Goal: Transaction & Acquisition: Purchase product/service

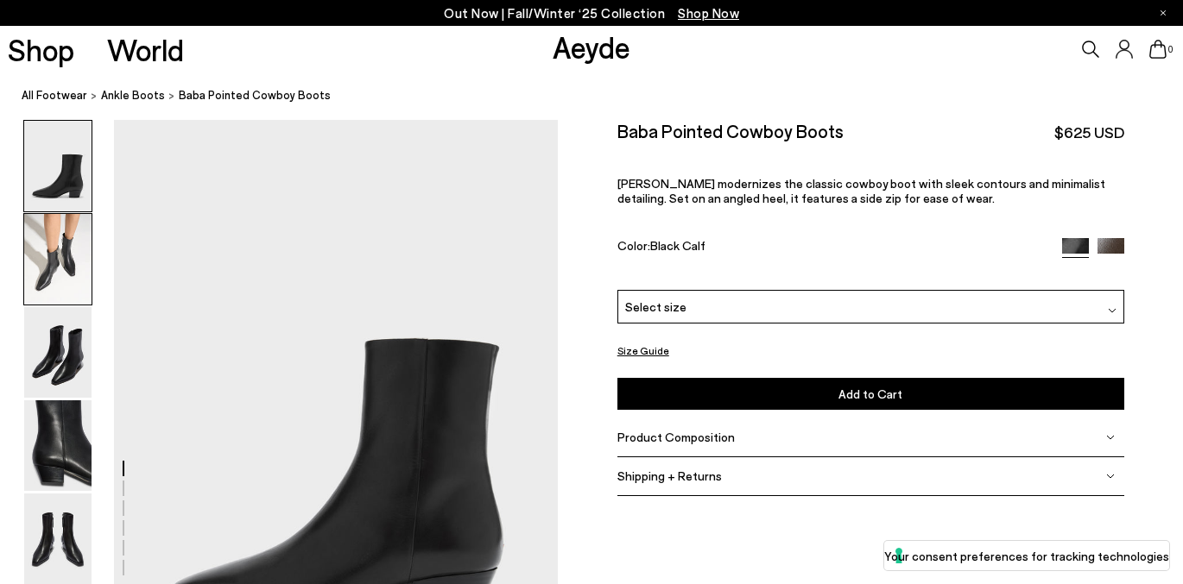
click at [40, 256] on img at bounding box center [57, 259] width 67 height 91
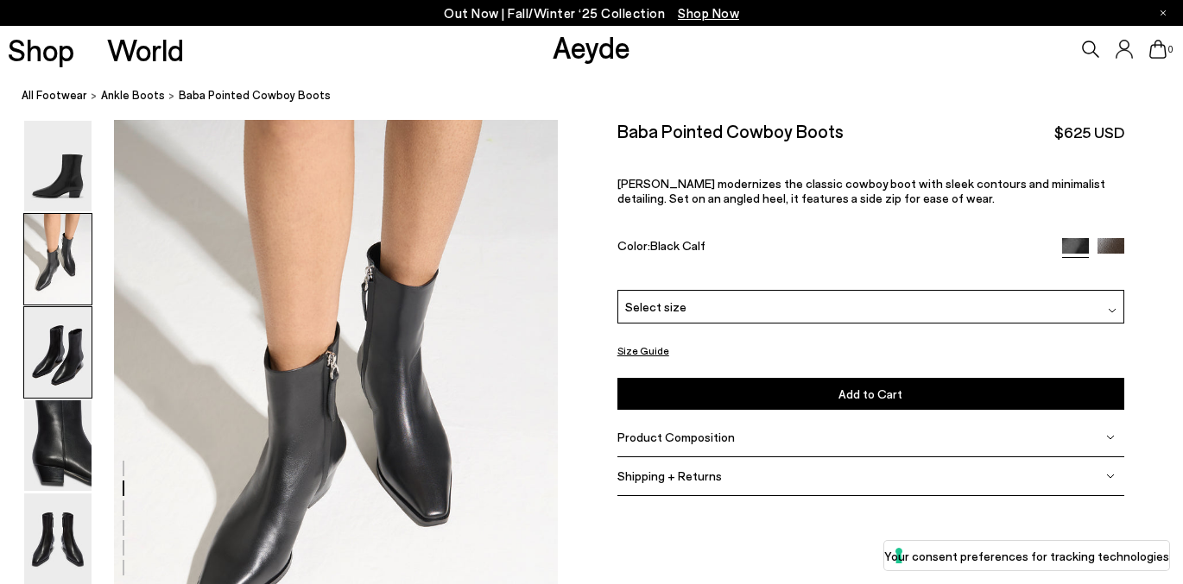
click at [48, 340] on img at bounding box center [57, 352] width 67 height 91
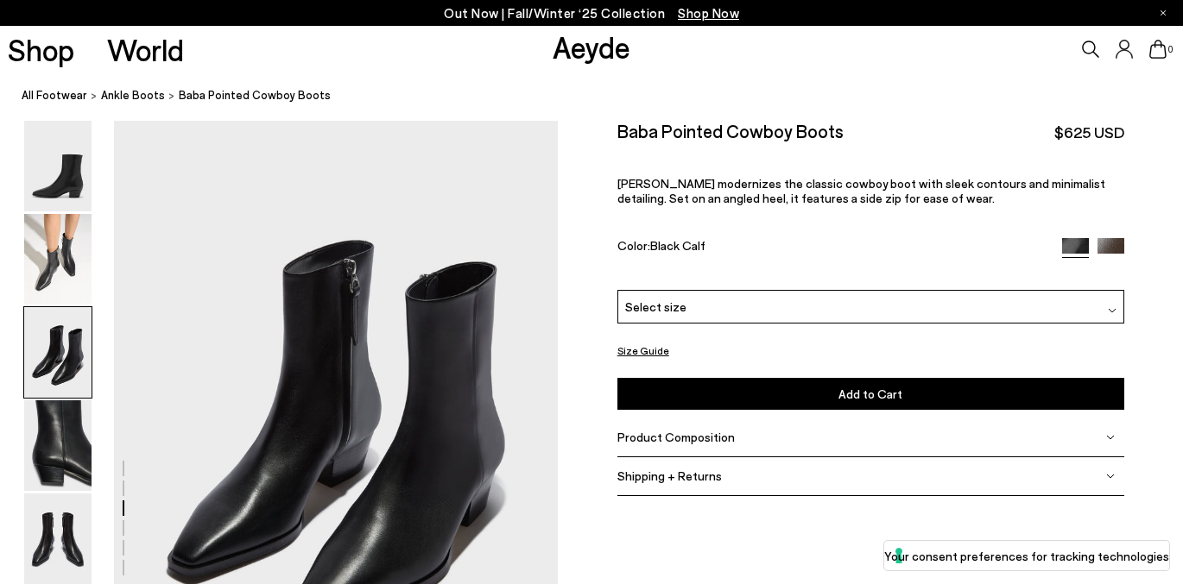
scroll to position [1190, 0]
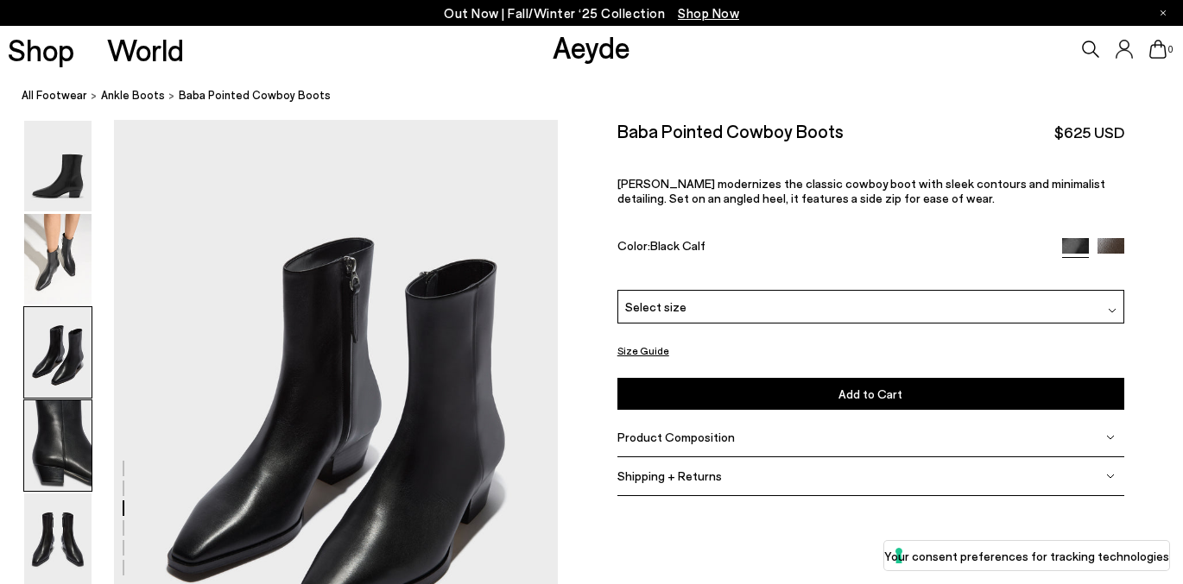
click at [70, 407] on img at bounding box center [57, 446] width 67 height 91
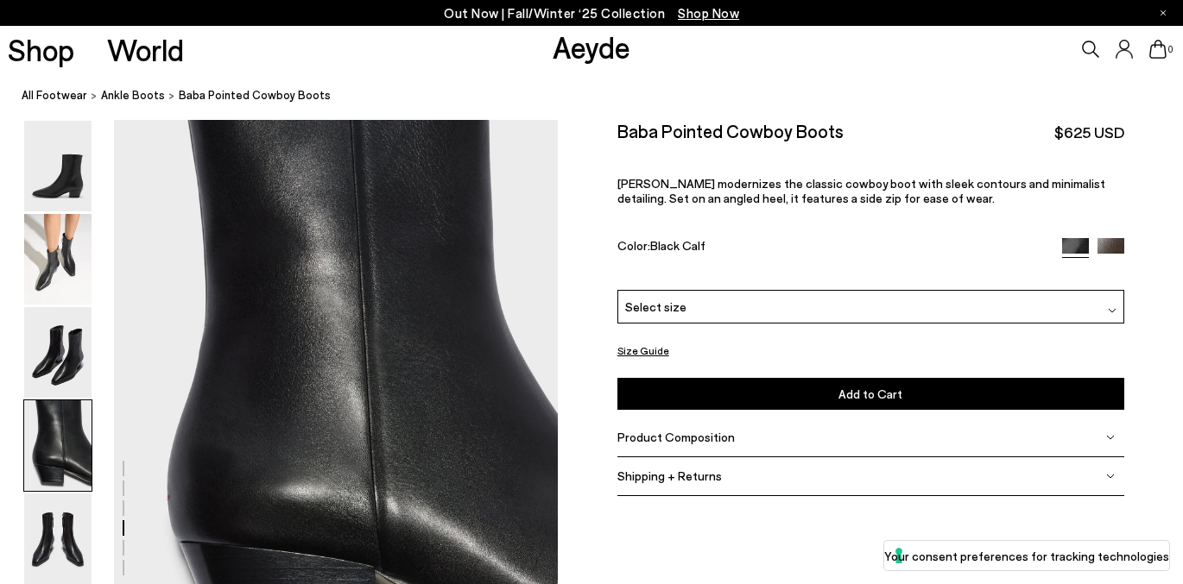
scroll to position [1785, 0]
click at [121, 102] on link "ankle boots" at bounding box center [133, 95] width 64 height 18
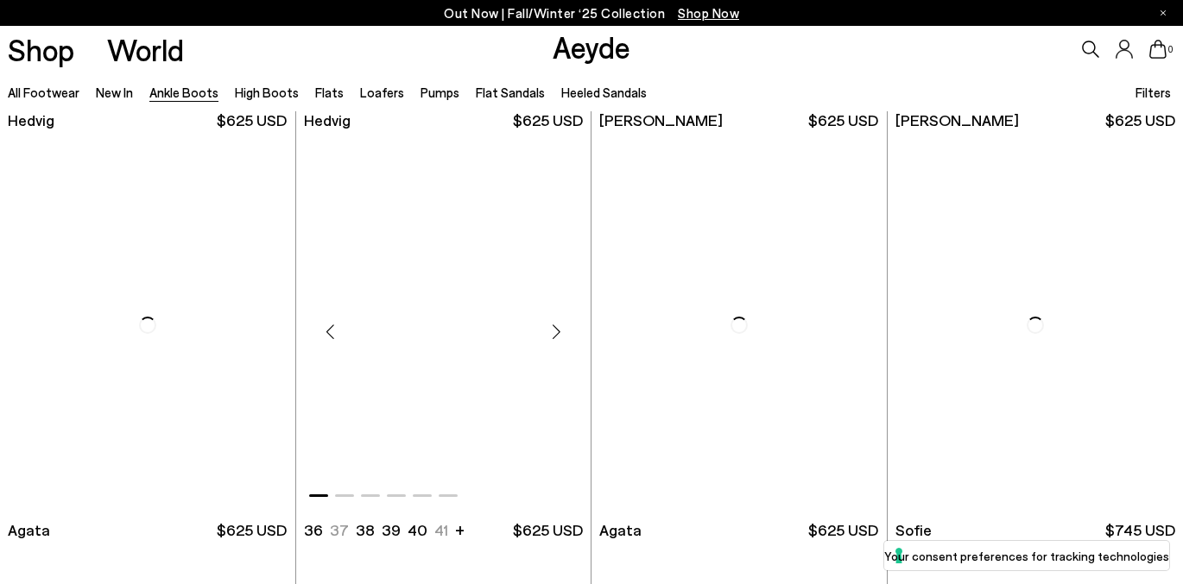
scroll to position [740, 0]
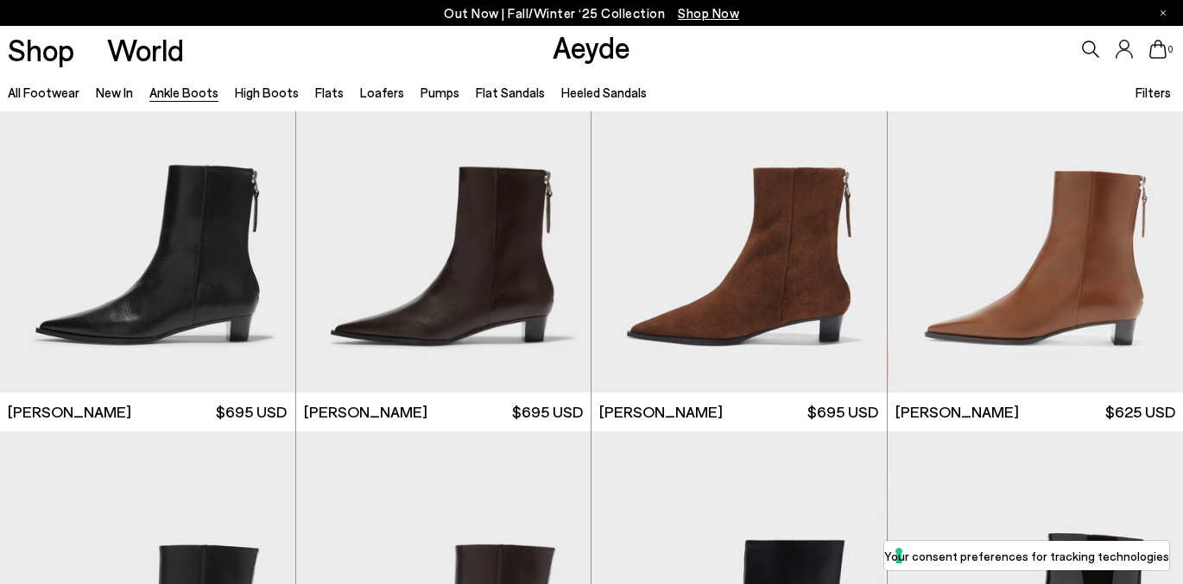
scroll to position [2860, 0]
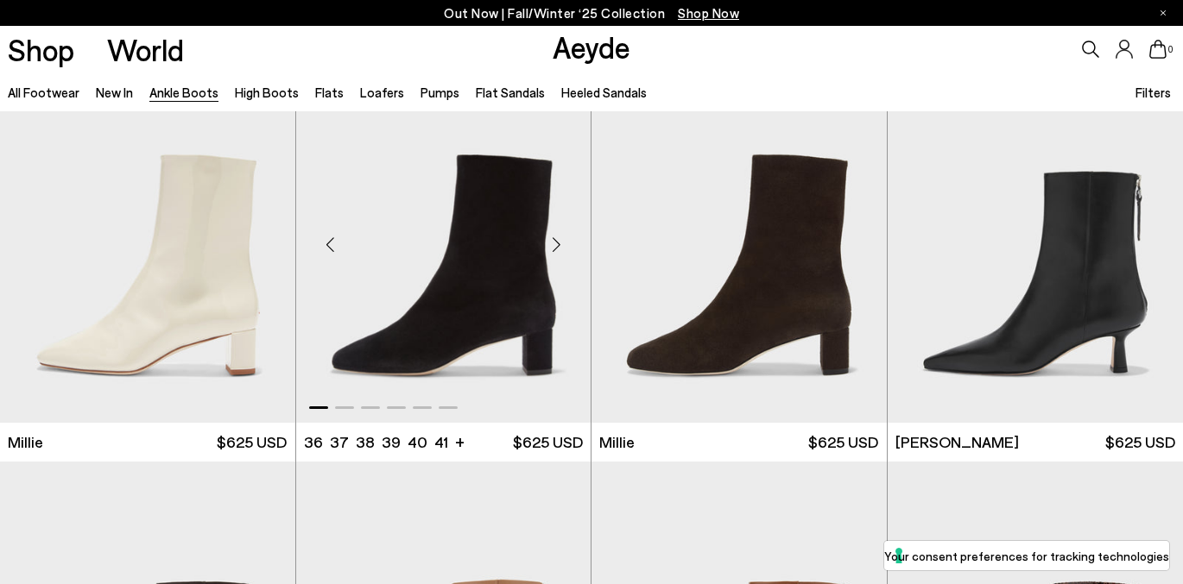
scroll to position [3421, 0]
